Goal: Check status: Check status

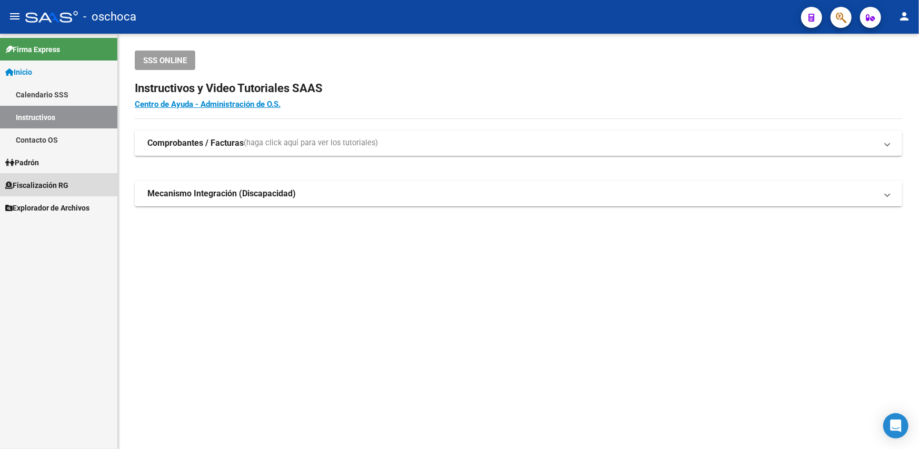
click at [42, 183] on span "Fiscalización RG" at bounding box center [36, 185] width 63 height 12
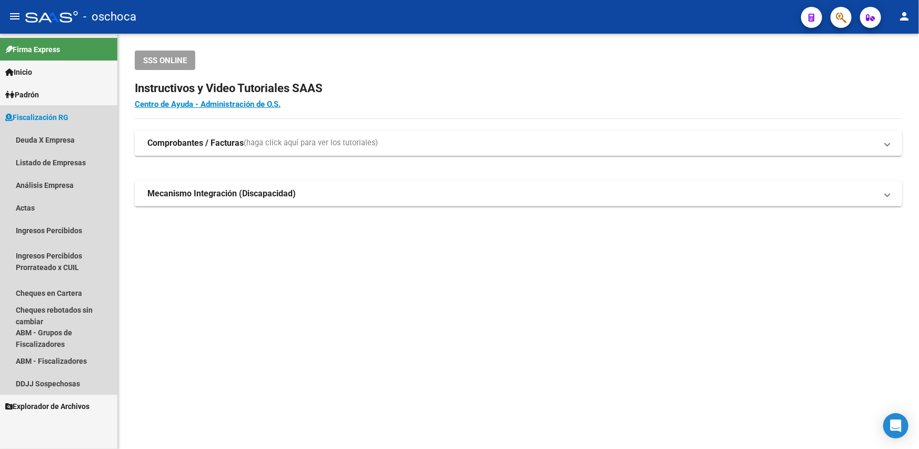
click at [58, 119] on span "Fiscalización RG" at bounding box center [36, 118] width 63 height 12
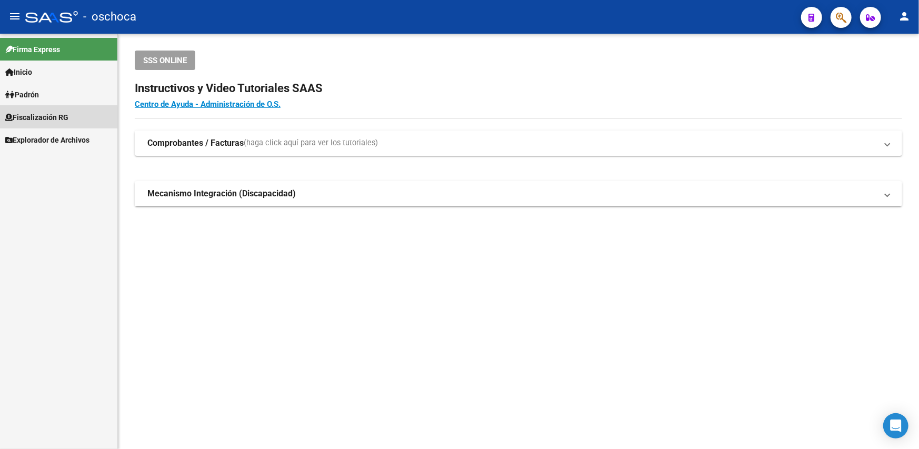
click at [49, 118] on span "Fiscalización RG" at bounding box center [36, 118] width 63 height 12
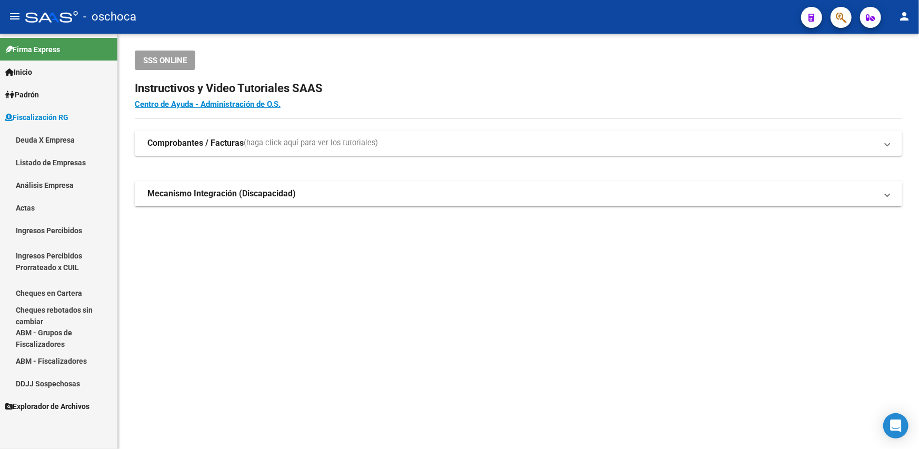
click at [46, 139] on link "Deuda X Empresa" at bounding box center [58, 139] width 117 height 23
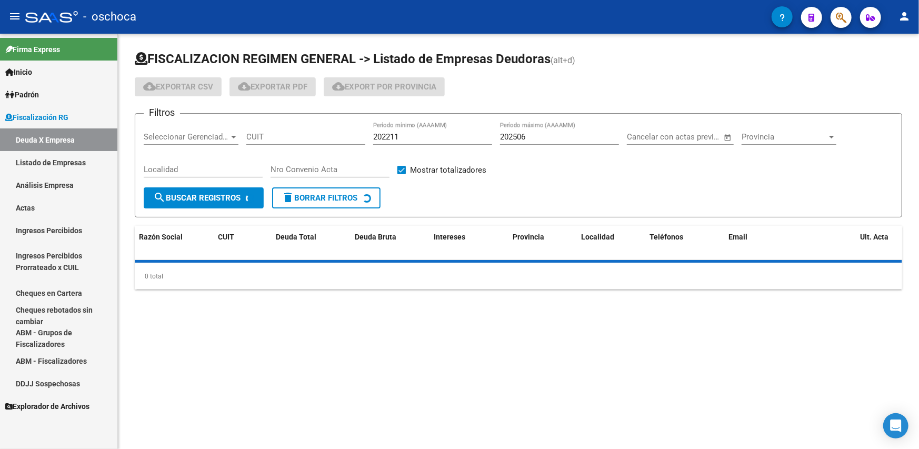
click at [45, 112] on span "Fiscalización RG" at bounding box center [36, 118] width 63 height 12
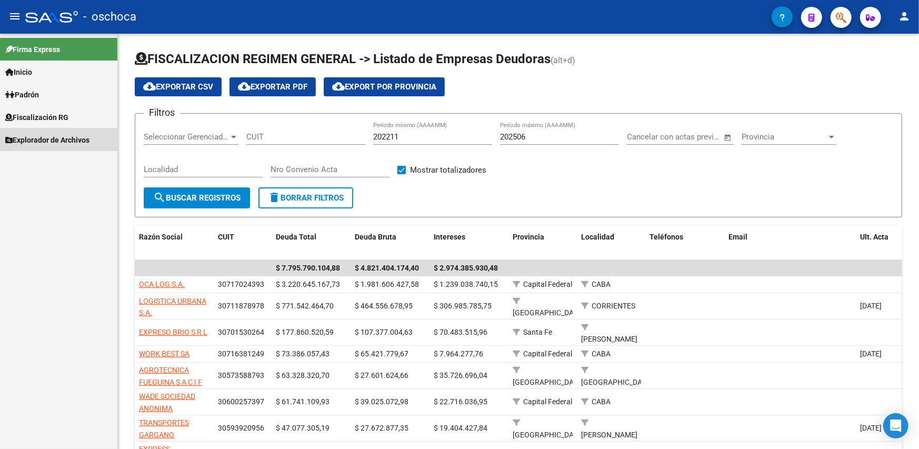
click at [58, 133] on link "Explorador de Archivos" at bounding box center [58, 139] width 117 height 23
click at [59, 123] on link "Fiscalización RG" at bounding box center [58, 117] width 117 height 23
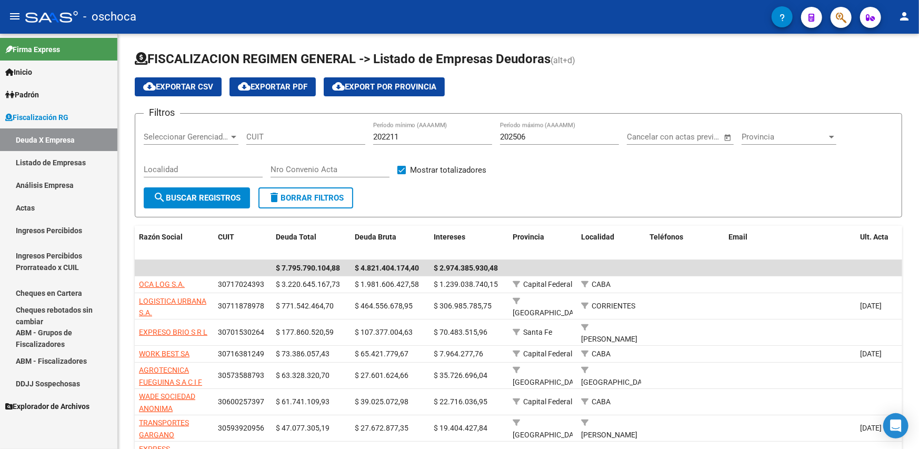
click at [41, 184] on link "Análisis Empresa" at bounding box center [58, 185] width 117 height 23
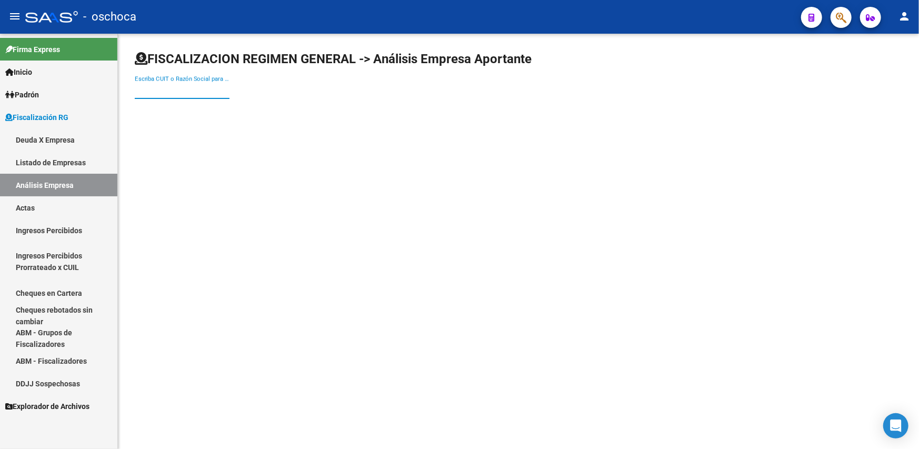
click at [152, 94] on input "Escriba CUIT o Razón Social para buscar" at bounding box center [182, 90] width 95 height 9
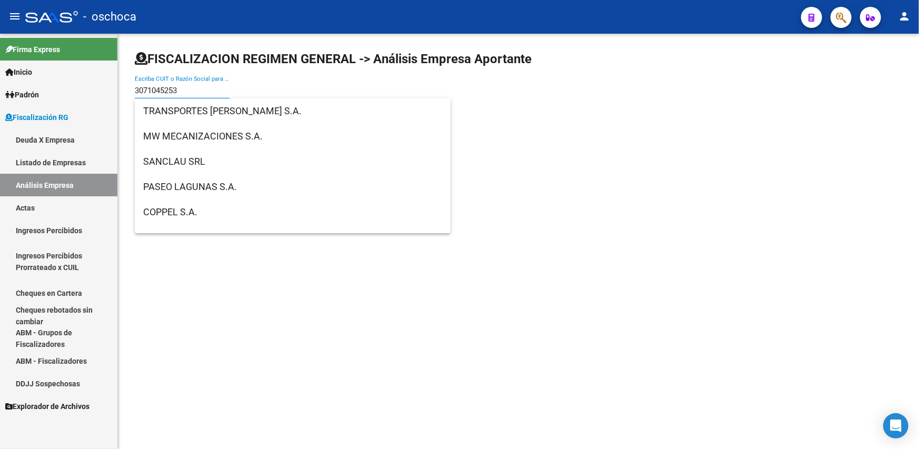
type input "30710452535"
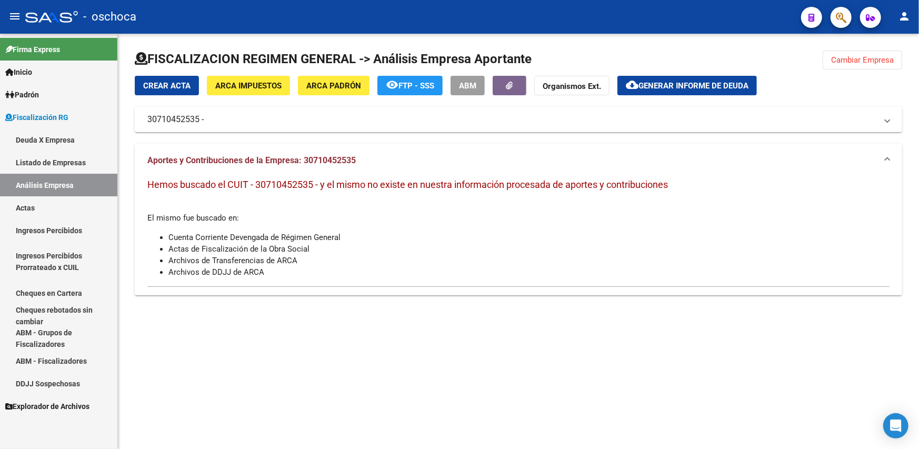
click at [52, 117] on span "Fiscalización RG" at bounding box center [36, 118] width 63 height 12
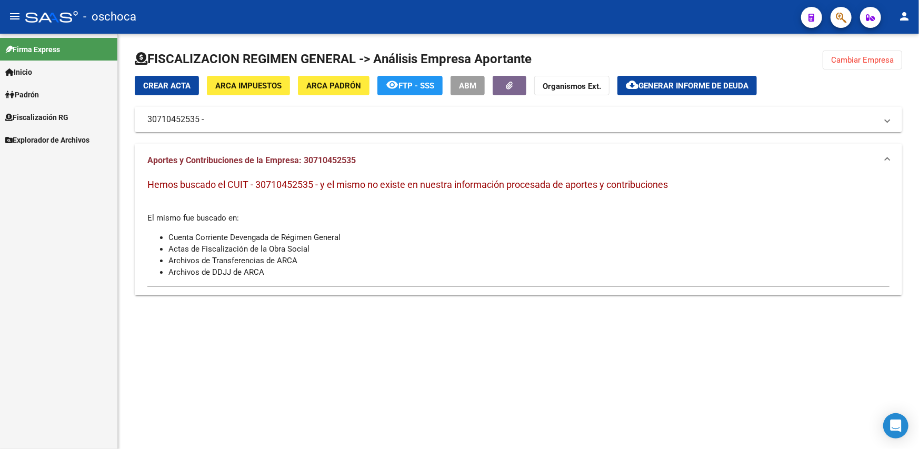
click at [48, 135] on span "Explorador de Archivos" at bounding box center [47, 140] width 84 height 12
click at [53, 117] on span "Fiscalización RG" at bounding box center [36, 118] width 63 height 12
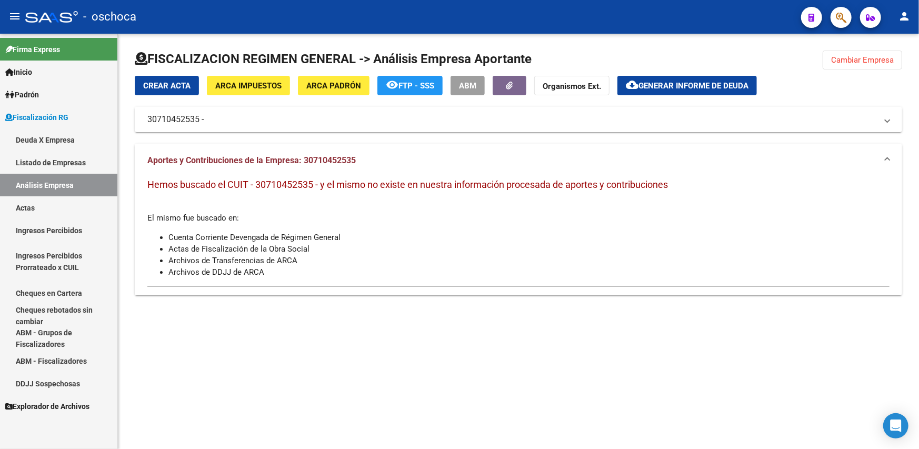
click at [57, 141] on link "Deuda X Empresa" at bounding box center [58, 139] width 117 height 23
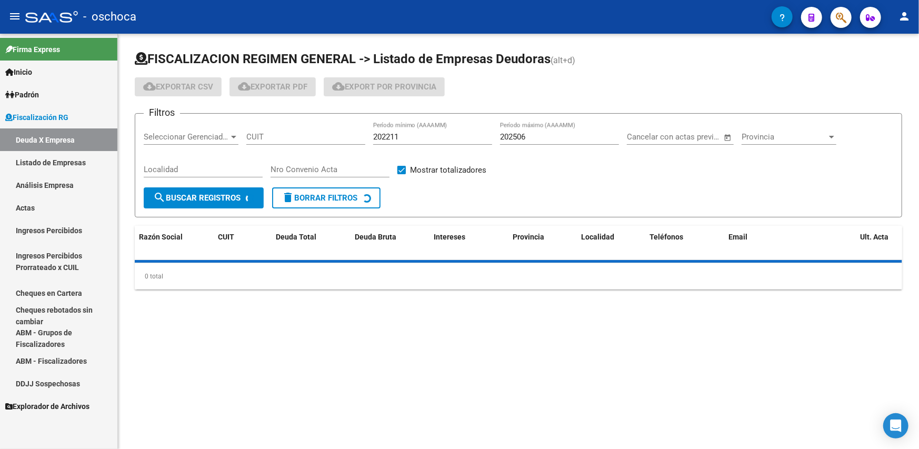
click at [55, 159] on link "Listado de Empresas" at bounding box center [58, 162] width 117 height 23
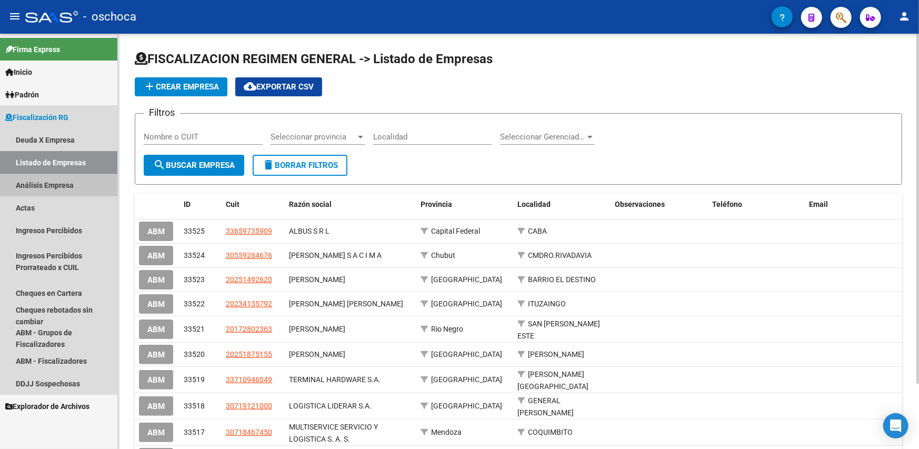
click at [71, 179] on link "Análisis Empresa" at bounding box center [58, 185] width 117 height 23
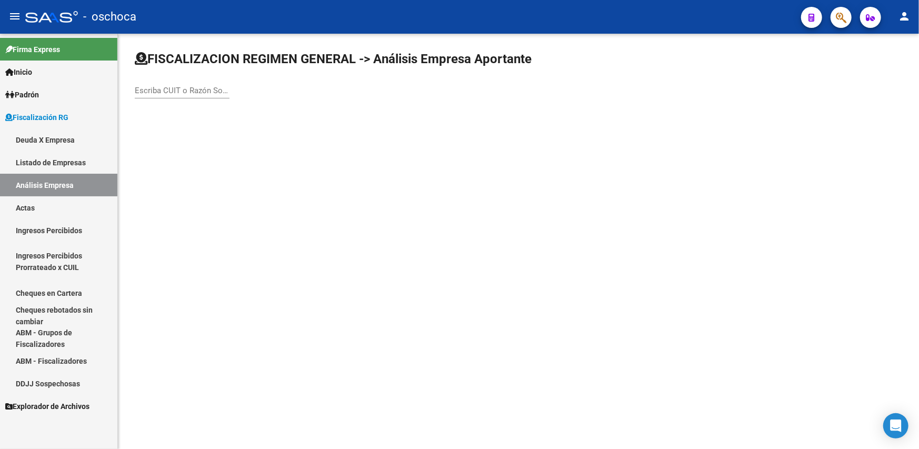
click at [142, 90] on input "Escriba CUIT o Razón Social para buscar" at bounding box center [182, 90] width 95 height 9
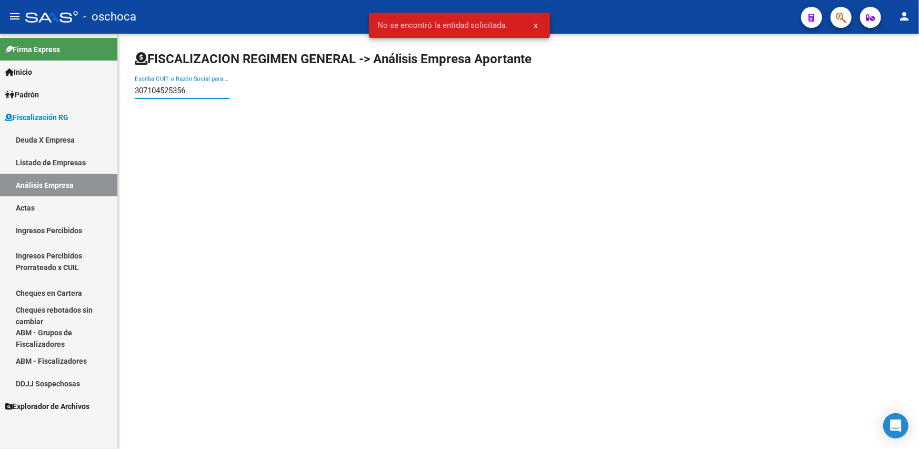
type input "30710452535"
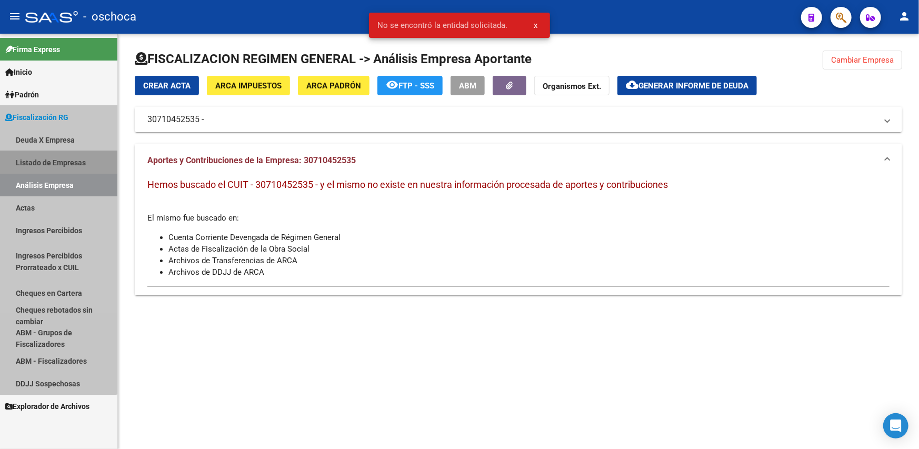
click at [42, 159] on link "Listado de Empresas" at bounding box center [58, 162] width 117 height 23
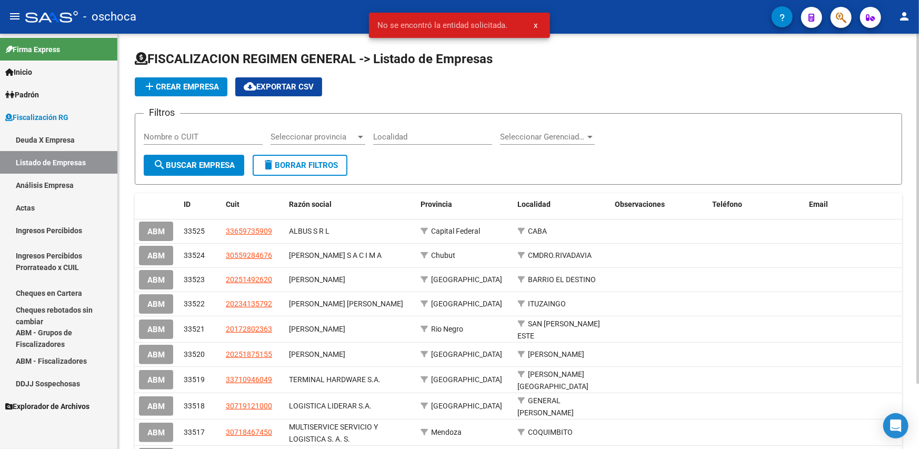
click at [46, 141] on link "Deuda X Empresa" at bounding box center [58, 139] width 117 height 23
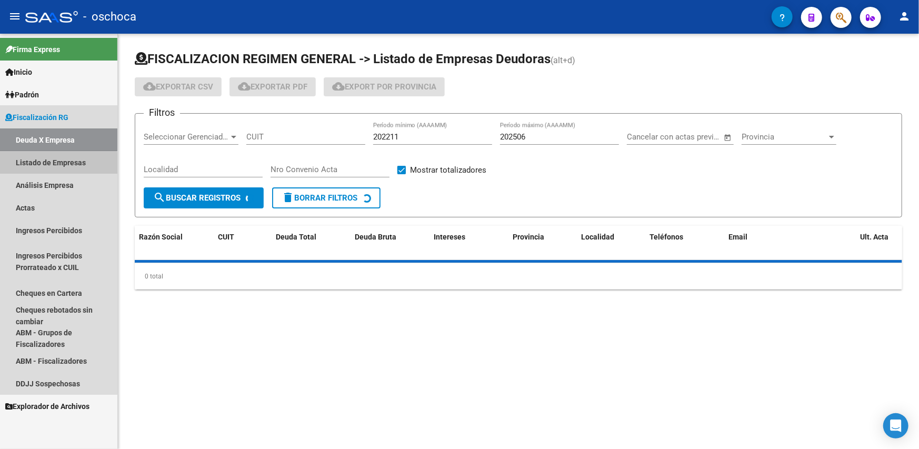
click at [44, 165] on link "Listado de Empresas" at bounding box center [58, 162] width 117 height 23
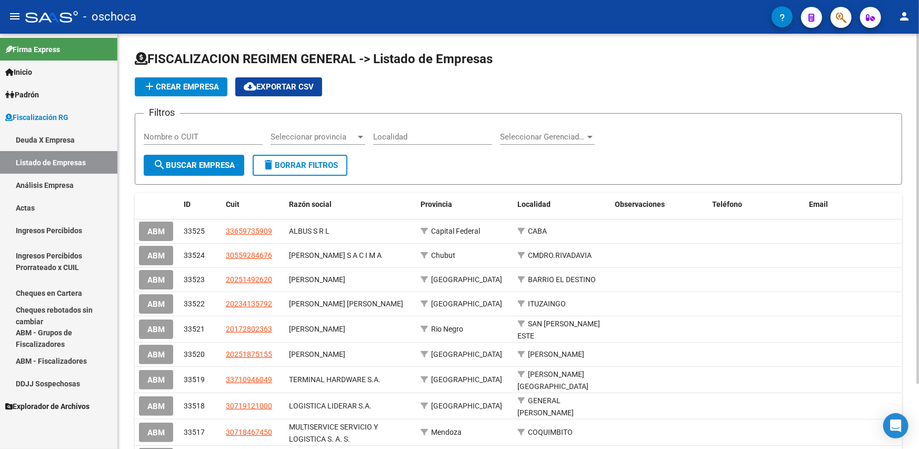
click at [49, 188] on link "Análisis Empresa" at bounding box center [58, 185] width 117 height 23
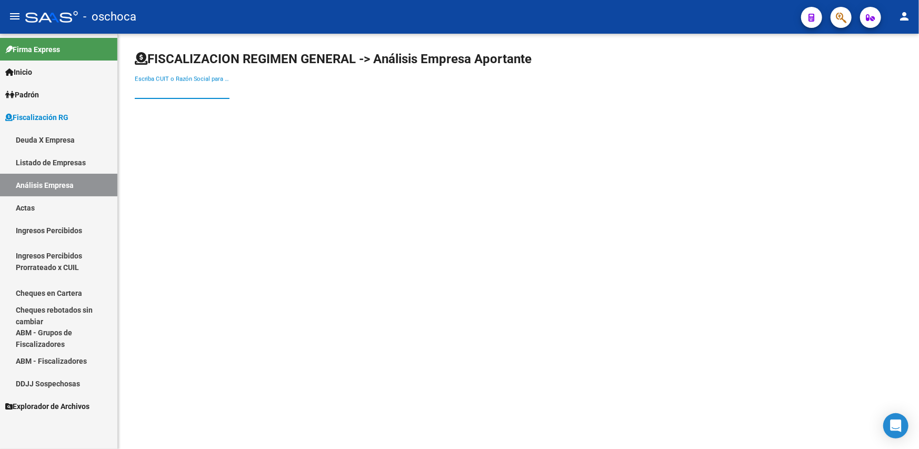
click at [155, 94] on input "Escriba CUIT o Razón Social para buscar" at bounding box center [182, 90] width 95 height 9
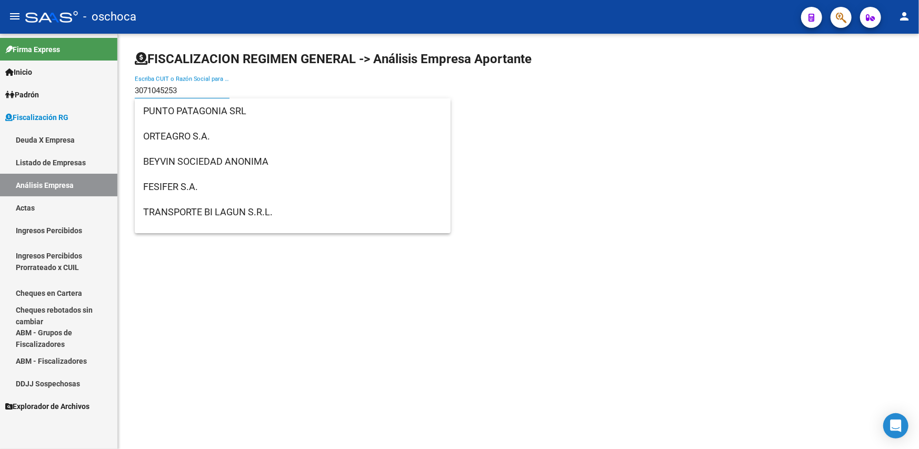
type input "30710452535"
